Goal: Task Accomplishment & Management: Manage account settings

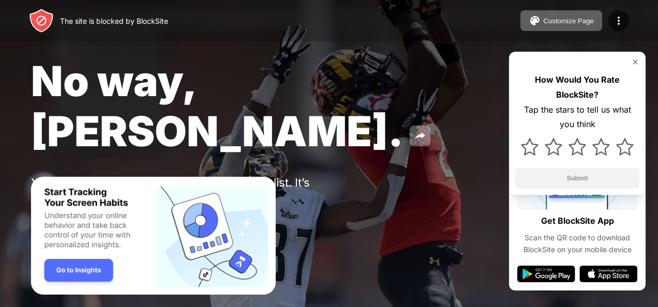
click at [100, 219] on div "Unlock now" at bounding box center [105, 223] width 41 height 8
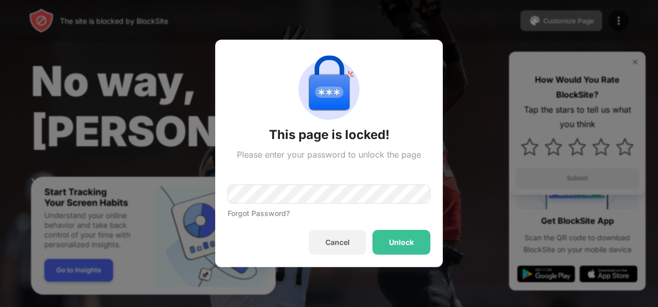
click at [318, 205] on div "Forgot Password?" at bounding box center [328, 189] width 203 height 58
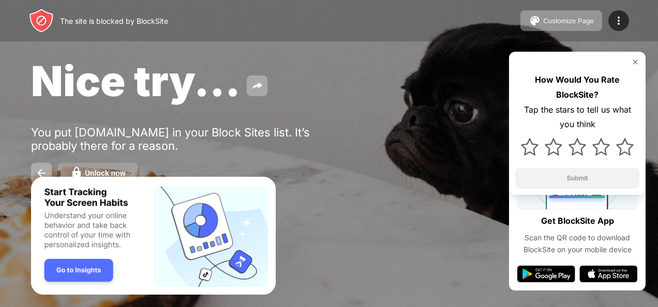
click at [107, 170] on div "Unlock now" at bounding box center [105, 173] width 41 height 8
